Goal: Use online tool/utility: Utilize a website feature to perform a specific function

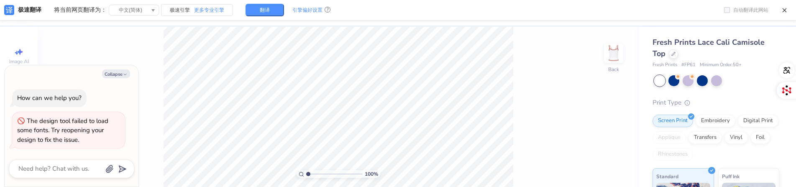
scroll to position [25, 0]
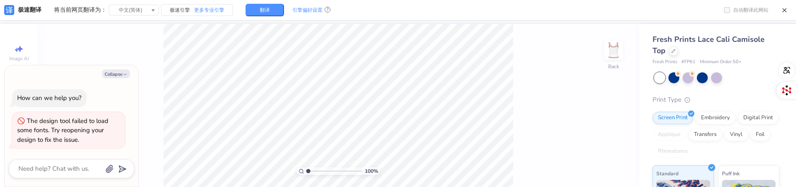
type textarea "x"
type input "1.26"
type textarea "x"
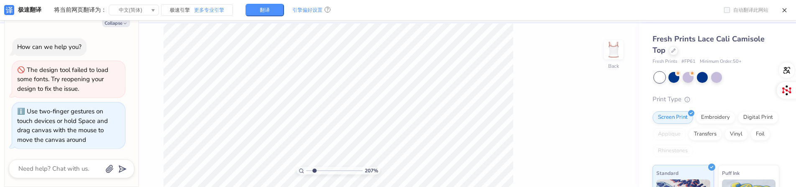
drag, startPoint x: 314, startPoint y: 172, endPoint x: 318, endPoint y: 166, distance: 6.6
type input "2.07"
click at [318, 167] on input "range" at bounding box center [334, 171] width 56 height 8
type textarea "x"
type input "1"
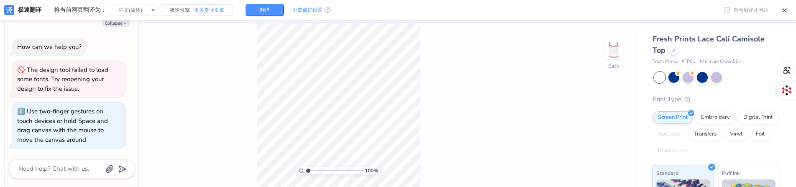
click at [432, 82] on div "100 % Back" at bounding box center [339, 105] width 602 height 164
click at [679, 82] on div at bounding box center [673, 76] width 11 height 11
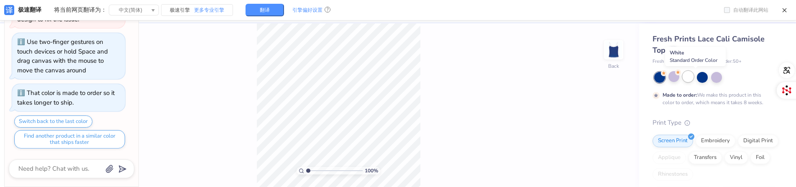
click at [694, 81] on div at bounding box center [688, 76] width 11 height 11
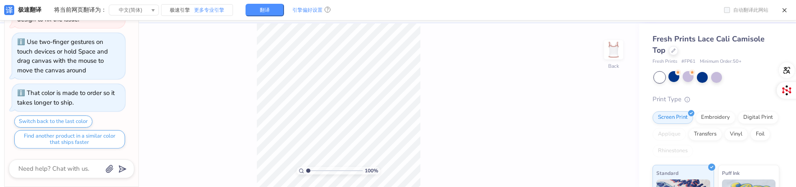
scroll to position [33, 0]
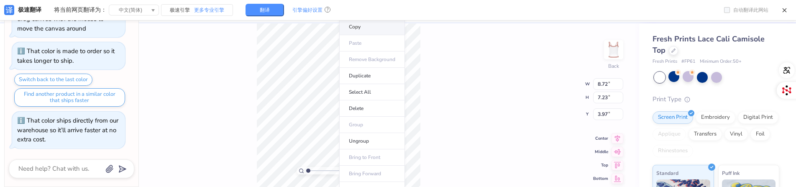
click at [380, 28] on li "Copy" at bounding box center [372, 27] width 66 height 16
click at [546, 112] on div "100 % Back W 8.72 8.72 " H 7.23 7.23 " Y 3.97 3.97 " Center Middle Top Bottom" at bounding box center [339, 105] width 602 height 164
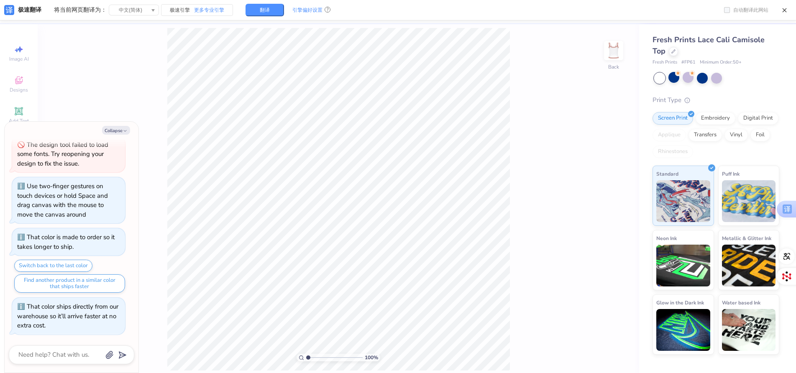
scroll to position [25, 0]
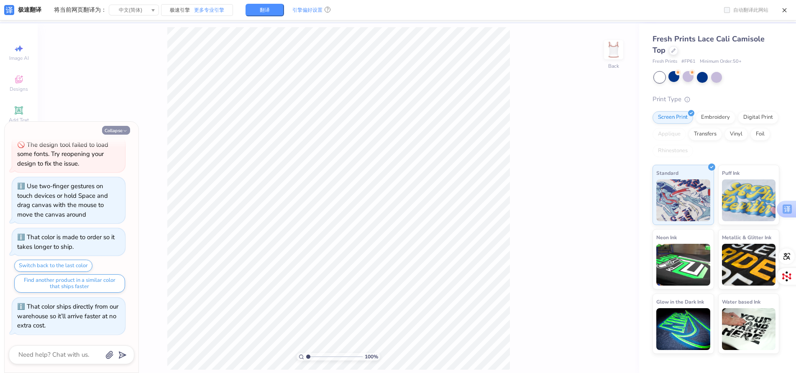
click at [125, 130] on icon "button" at bounding box center [125, 130] width 5 height 5
type textarea "x"
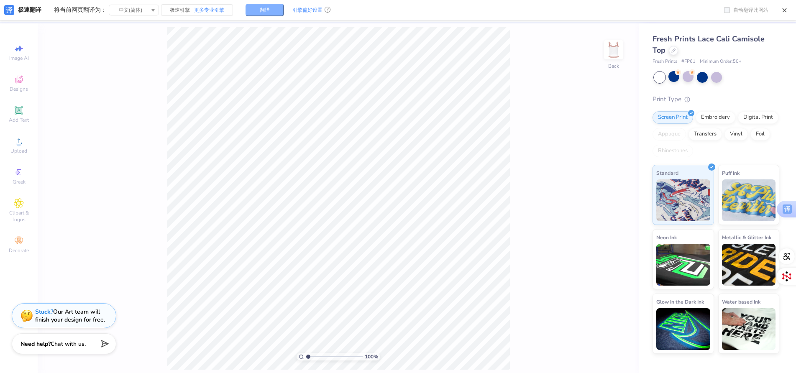
click at [263, 10] on span "翻译" at bounding box center [265, 10] width 10 height 5
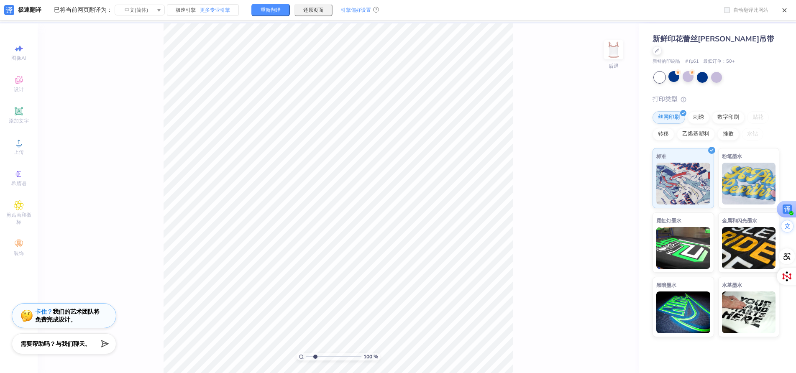
drag, startPoint x: 314, startPoint y: 357, endPoint x: 319, endPoint y: 363, distance: 8.0
type input "2.29"
click at [319, 361] on input "range" at bounding box center [333, 357] width 55 height 8
type input "1.85"
click at [447, 183] on li "复制" at bounding box center [441, 183] width 45 height 16
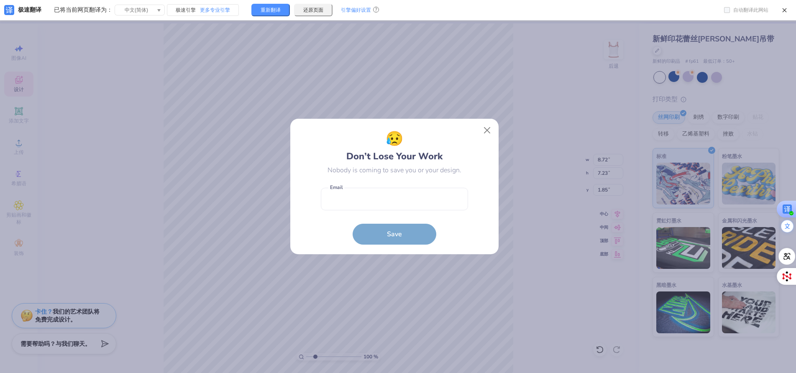
scroll to position [18, 0]
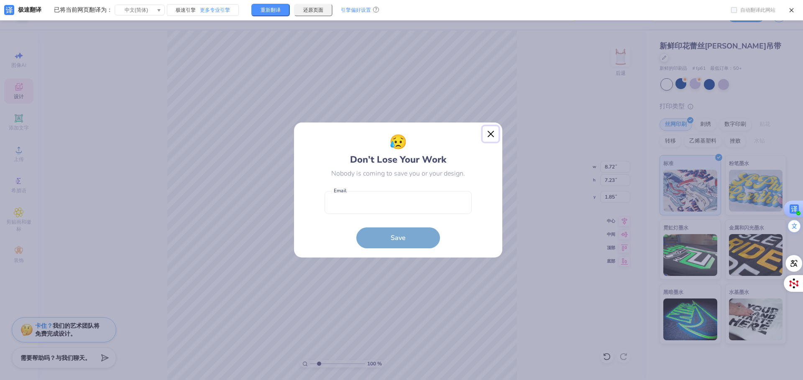
click at [493, 134] on button "Close" at bounding box center [491, 134] width 16 height 16
